Goal: Information Seeking & Learning: Learn about a topic

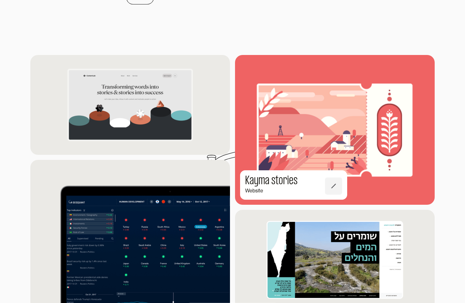
scroll to position [530, 0]
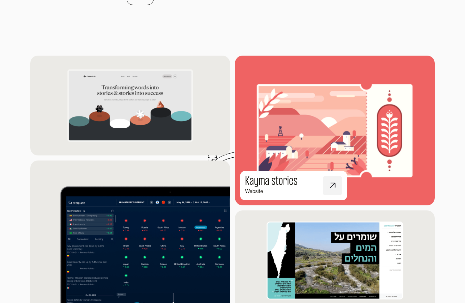
click at [252, 109] on img at bounding box center [334, 130] width 219 height 164
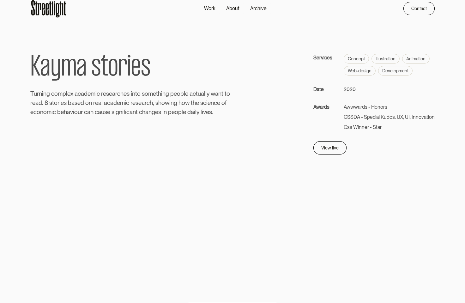
scroll to position [9, 0]
click at [339, 148] on link "View live" at bounding box center [327, 146] width 33 height 13
click at [257, 7] on div "Archive" at bounding box center [258, 9] width 16 height 8
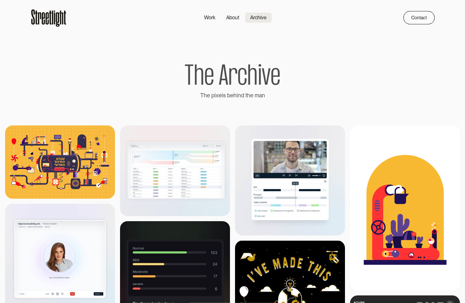
click at [180, 148] on img at bounding box center [175, 170] width 110 height 91
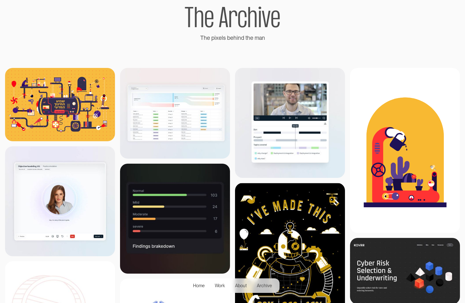
scroll to position [58, 0]
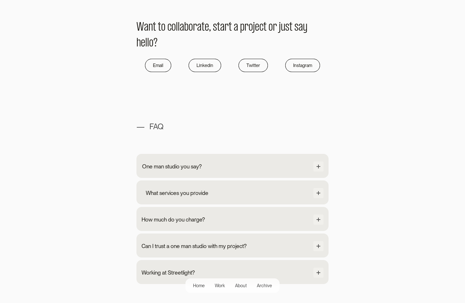
scroll to position [500, 0]
click at [279, 173] on div "One man studio you say? Streetlight is a one man show. From the first intro cal…" at bounding box center [232, 165] width 192 height 24
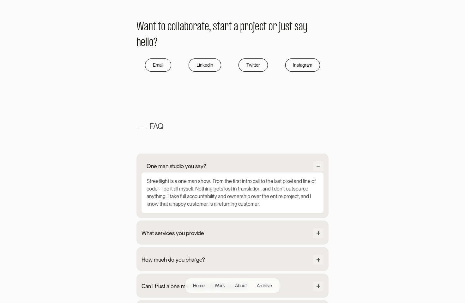
click at [279, 173] on div "Streetlight is a one man show. From the first intro call to the last pixel and …" at bounding box center [232, 192] width 182 height 40
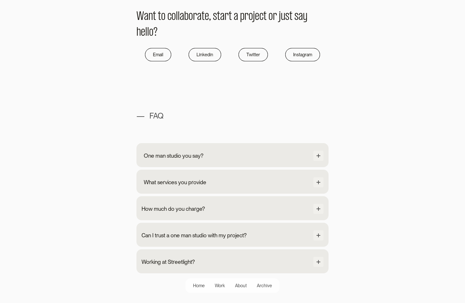
scroll to position [511, 0]
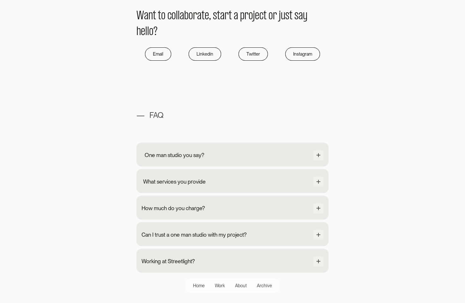
click at [286, 158] on div "One man studio you say?" at bounding box center [232, 155] width 182 height 11
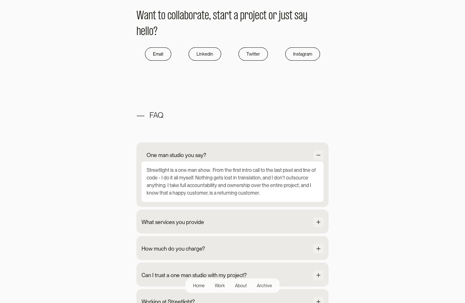
click at [286, 158] on div "One man studio you say?" at bounding box center [232, 155] width 182 height 11
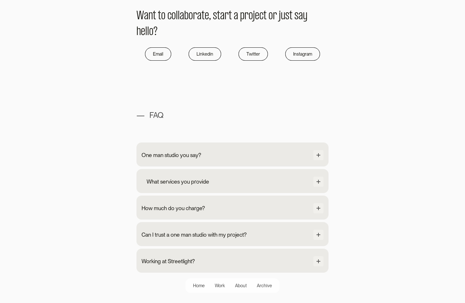
click at [278, 180] on div "What services you provide" at bounding box center [232, 181] width 182 height 11
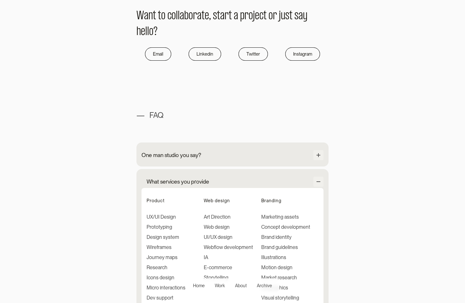
click at [278, 180] on div "What services you provide" at bounding box center [232, 181] width 182 height 11
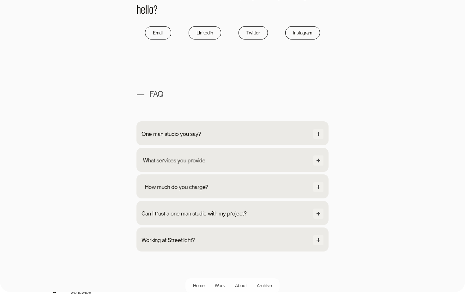
scroll to position [533, 0]
click at [278, 180] on div "How much do you charge? The minimum level of engagement for any project is set …" at bounding box center [232, 186] width 192 height 24
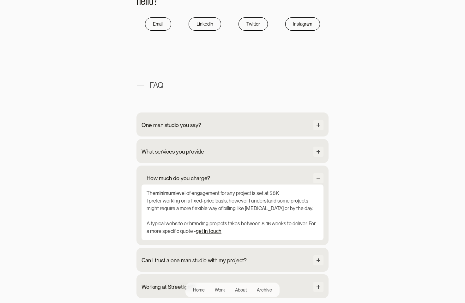
scroll to position [541, 0]
click at [278, 180] on div "How much do you charge?" at bounding box center [232, 178] width 182 height 11
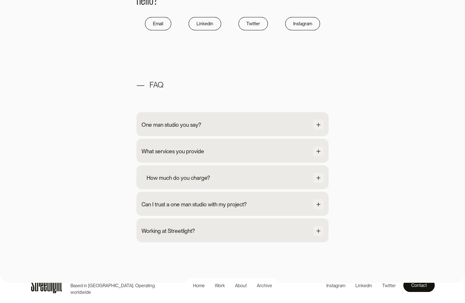
click at [274, 198] on div "Can I trust a one man studio with my project? Going with a one-man studio has m…" at bounding box center [232, 204] width 192 height 24
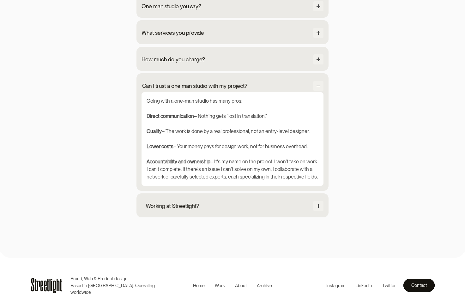
scroll to position [660, 0]
click at [261, 88] on div "Can I trust a one man studio with my project?" at bounding box center [232, 85] width 182 height 11
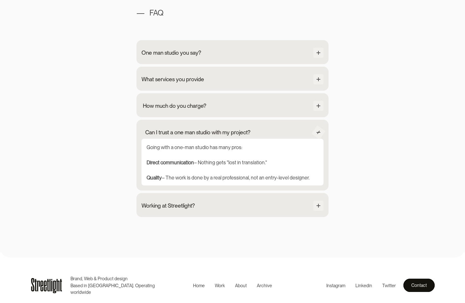
scroll to position [566, 0]
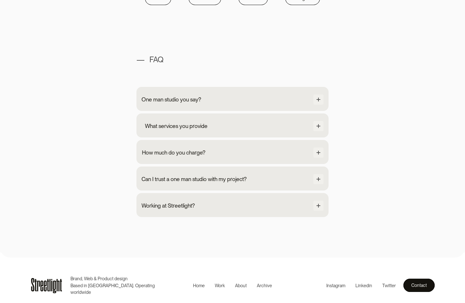
click at [182, 120] on div "What services you provide Product UX/UI Design Prototyping Design system Wirefr…" at bounding box center [232, 125] width 192 height 24
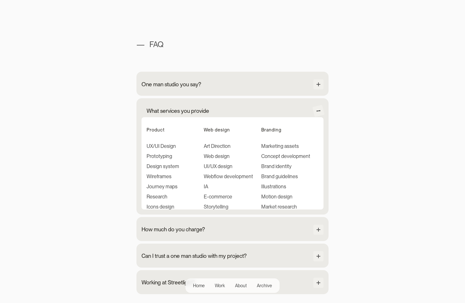
scroll to position [660, 0]
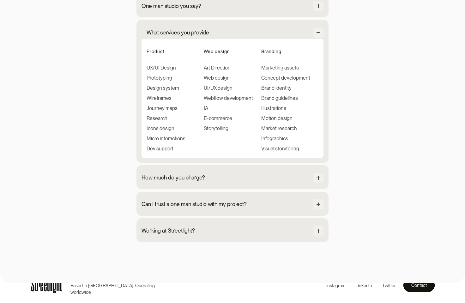
click at [212, 37] on div "What services you provide" at bounding box center [232, 32] width 182 height 11
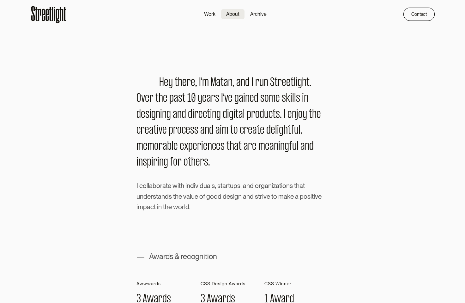
scroll to position [0, 0]
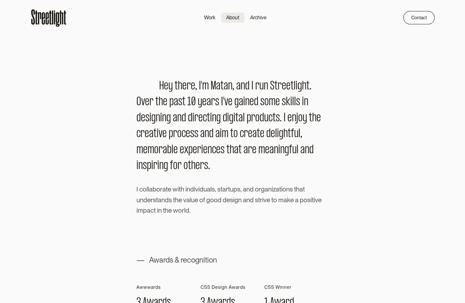
click at [59, 17] on icon at bounding box center [58, 19] width 4 height 14
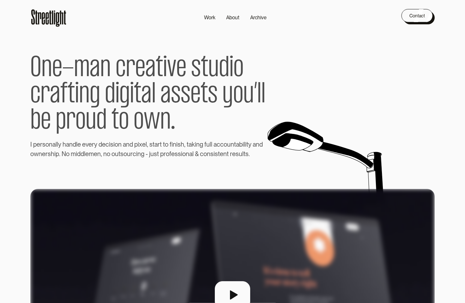
click at [417, 13] on div "Contact" at bounding box center [416, 16] width 15 height 8
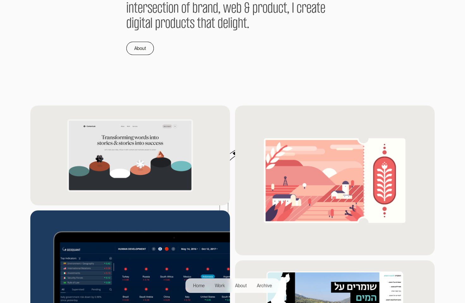
scroll to position [481, 0]
